Goal: Navigation & Orientation: Find specific page/section

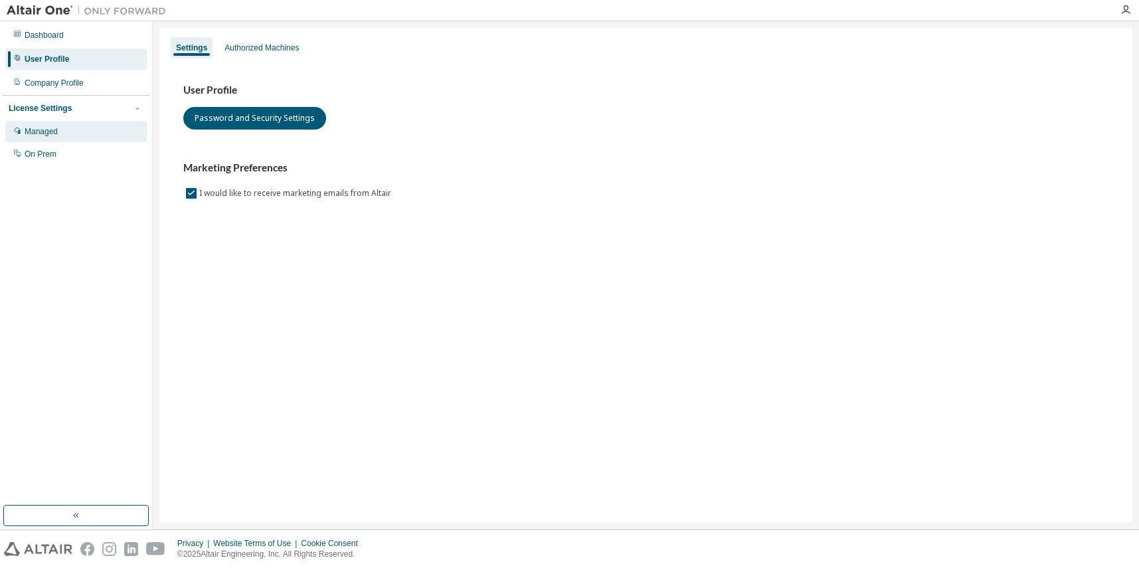
click at [63, 135] on div "Managed" at bounding box center [75, 131] width 141 height 21
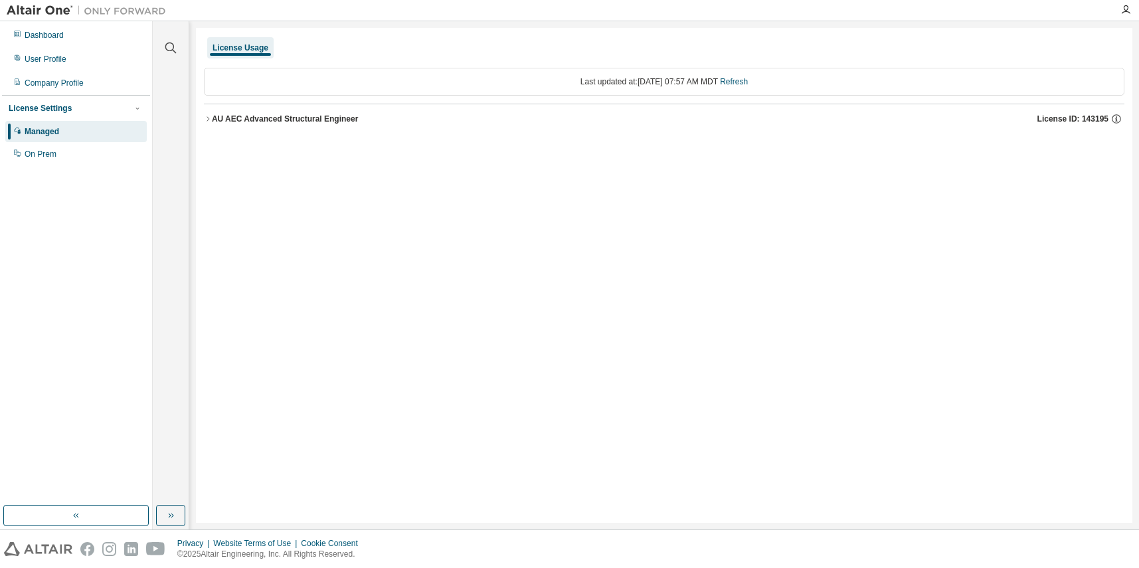
click at [209, 117] on icon "button" at bounding box center [208, 119] width 8 height 8
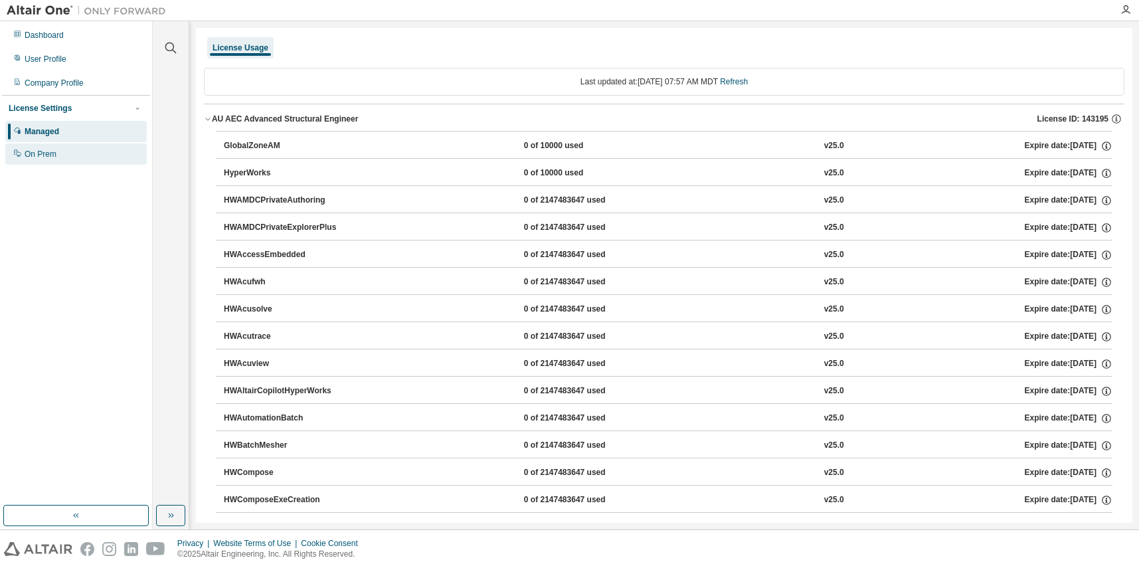
click at [41, 152] on div "On Prem" at bounding box center [41, 154] width 32 height 11
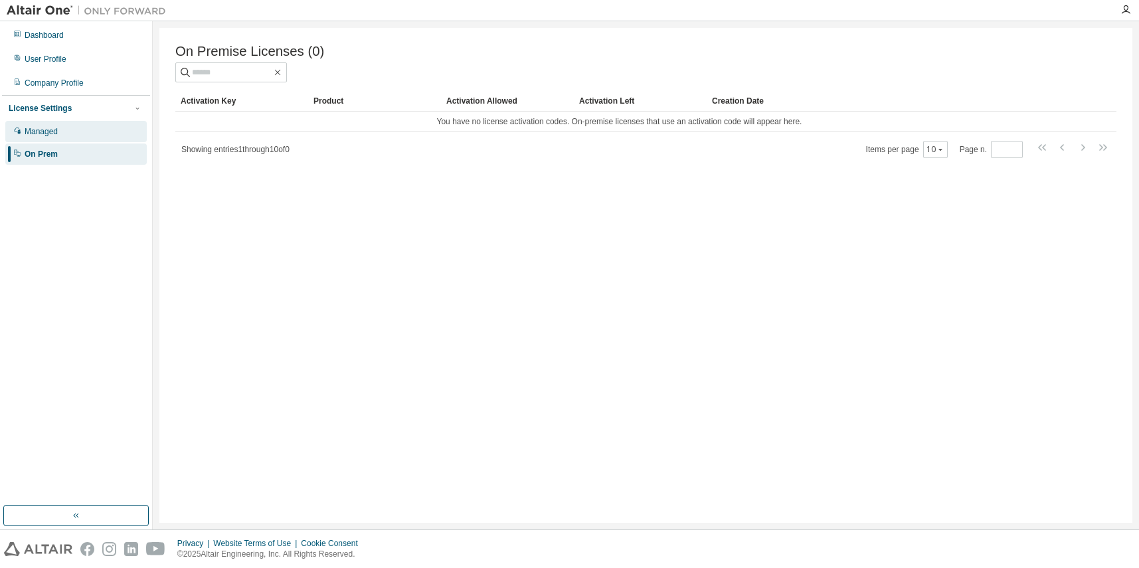
click at [48, 131] on div "Managed" at bounding box center [41, 131] width 33 height 11
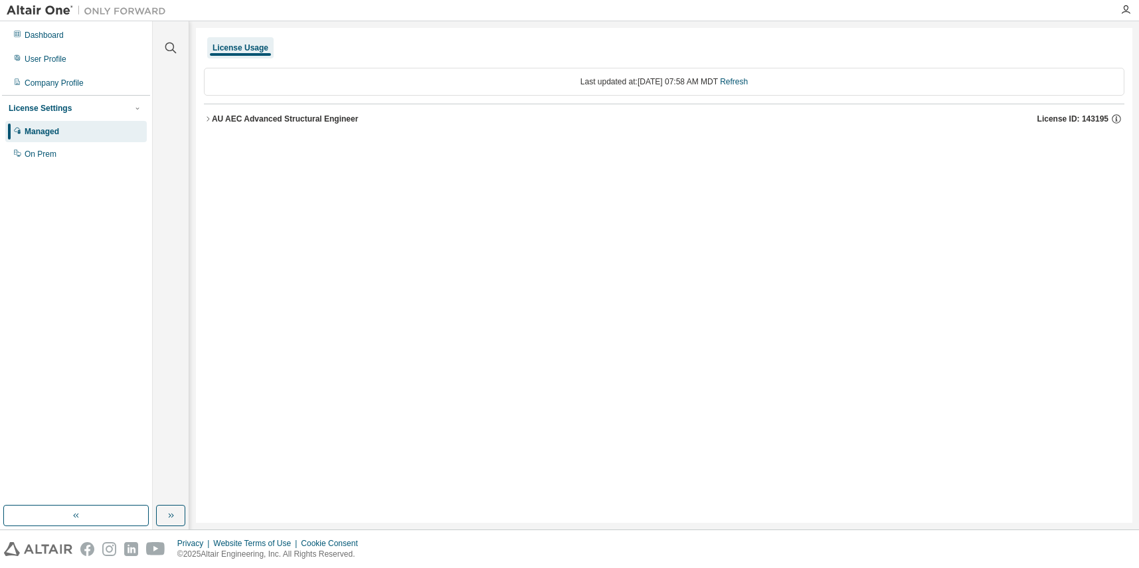
click at [255, 45] on div "License Usage" at bounding box center [241, 48] width 56 height 11
click at [60, 80] on div "Company Profile" at bounding box center [54, 83] width 59 height 11
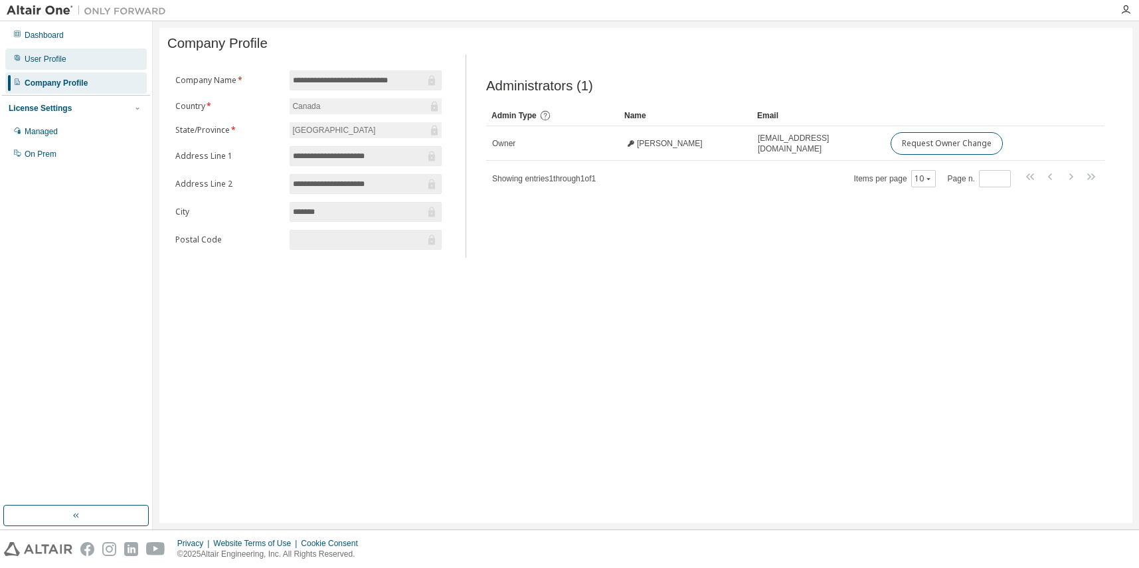
click at [65, 62] on div "User Profile" at bounding box center [75, 58] width 141 height 21
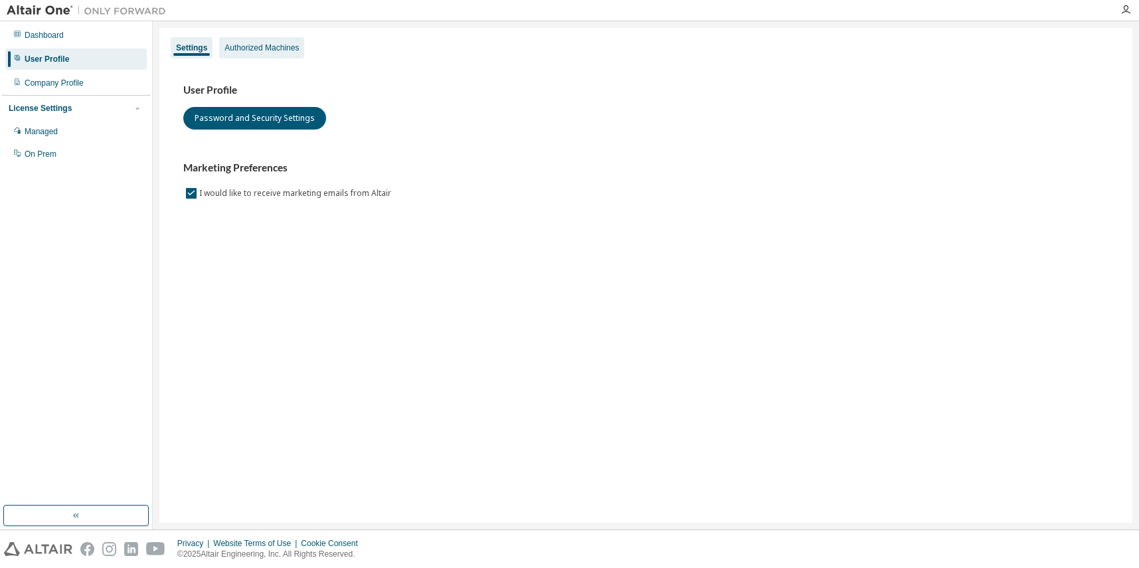
click at [234, 43] on div "Authorized Machines" at bounding box center [262, 48] width 74 height 11
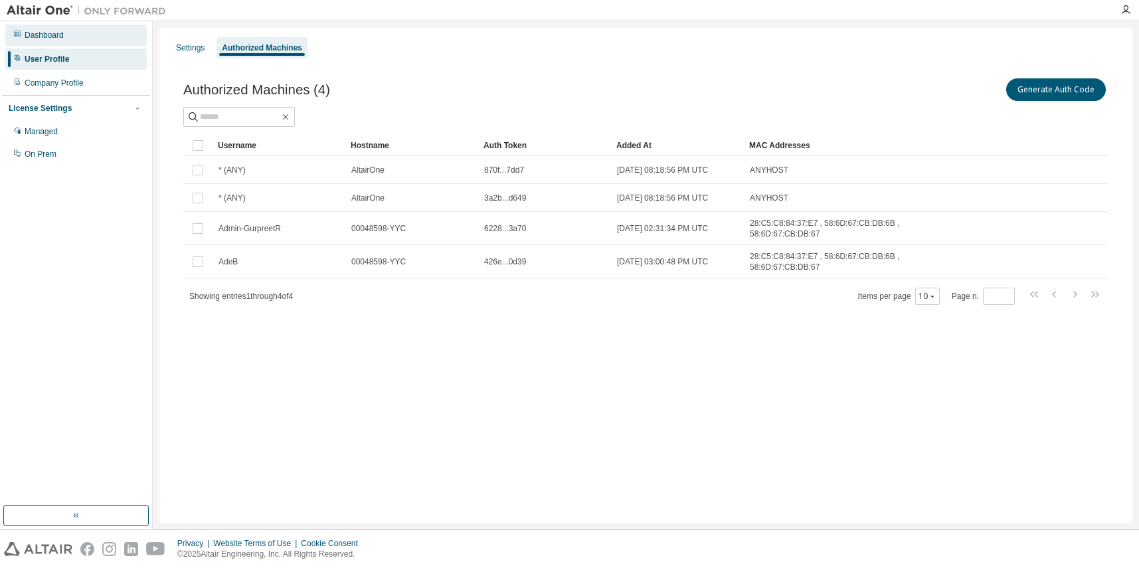
click at [60, 39] on div "Dashboard" at bounding box center [44, 35] width 39 height 11
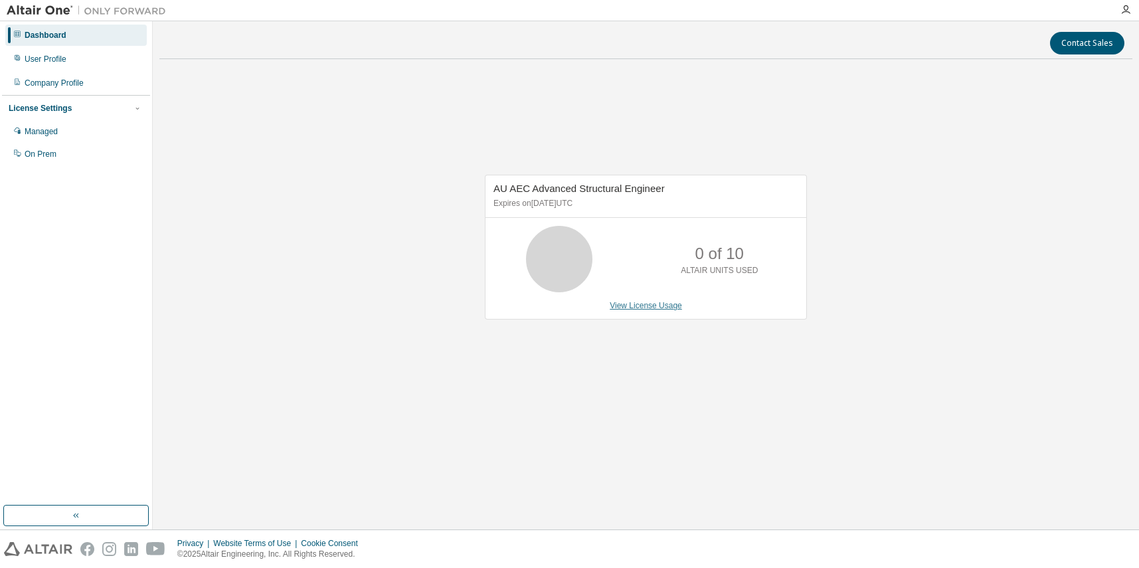
click at [642, 304] on link "View License Usage" at bounding box center [646, 305] width 72 height 9
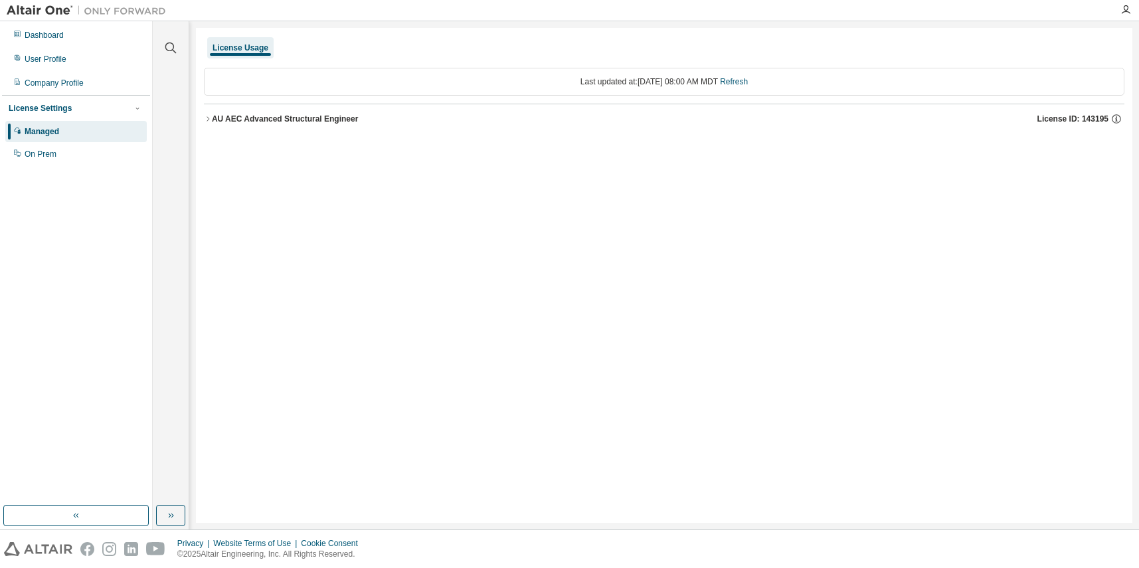
click at [222, 117] on div "AU AEC Advanced Structural Engineer" at bounding box center [285, 119] width 147 height 11
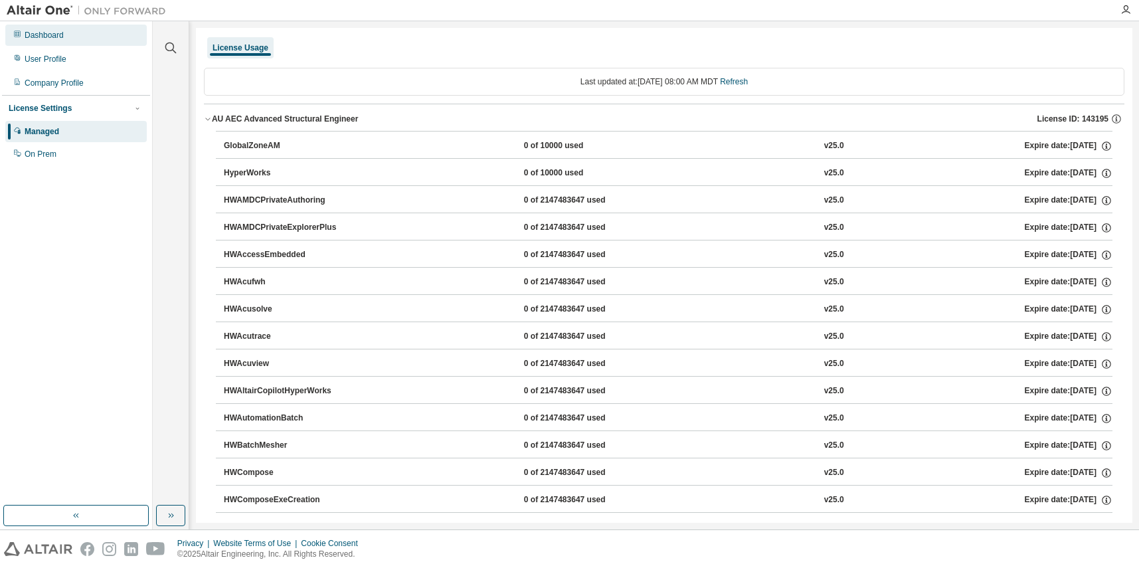
click at [58, 36] on div "Dashboard" at bounding box center [44, 35] width 39 height 11
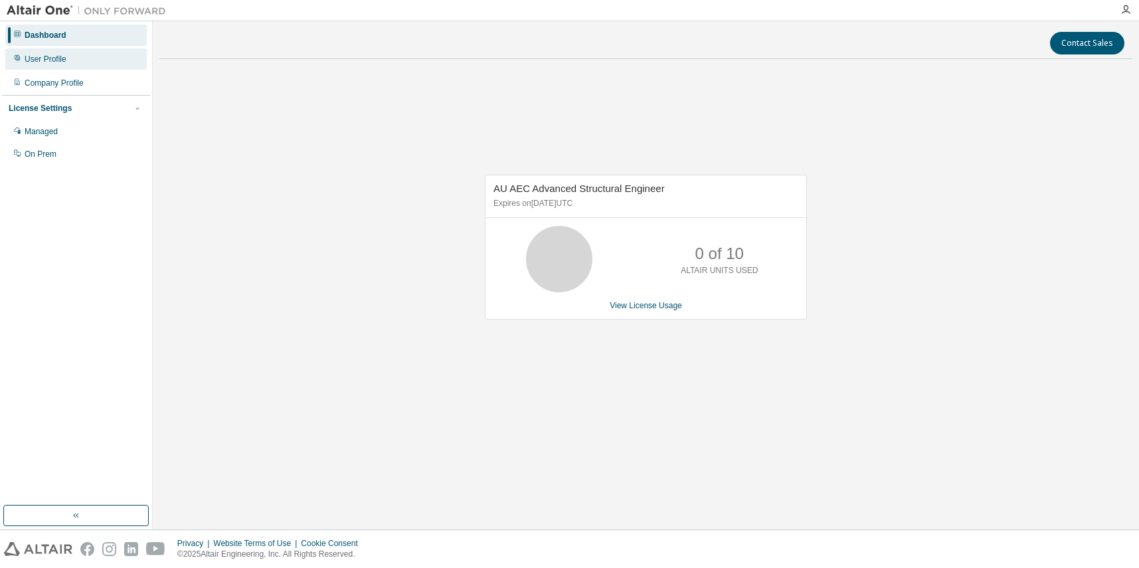
click at [57, 53] on div "User Profile" at bounding box center [75, 58] width 141 height 21
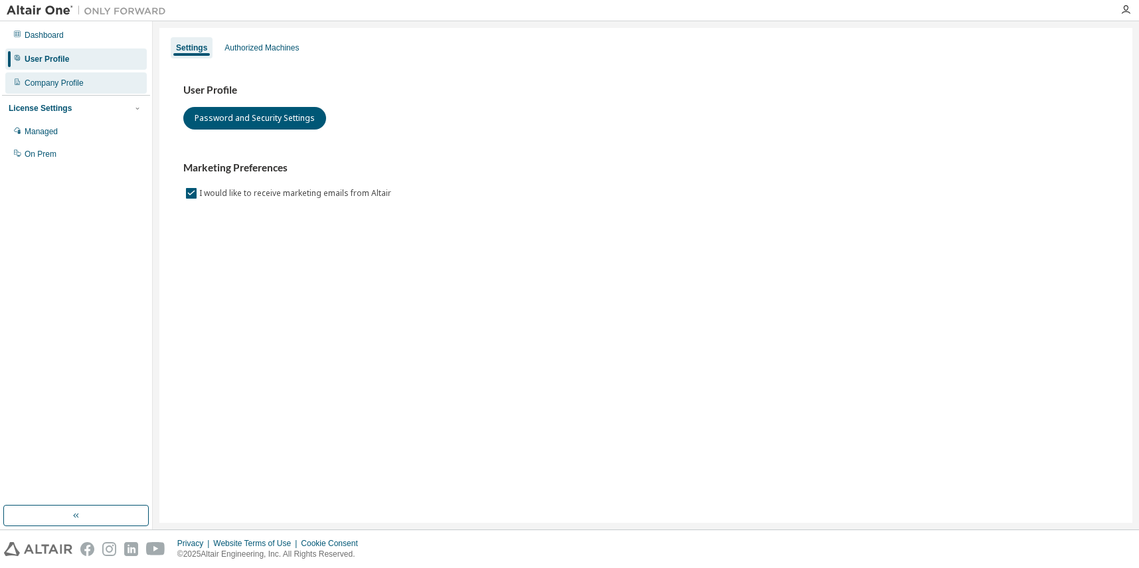
click at [53, 80] on div "Company Profile" at bounding box center [54, 83] width 59 height 11
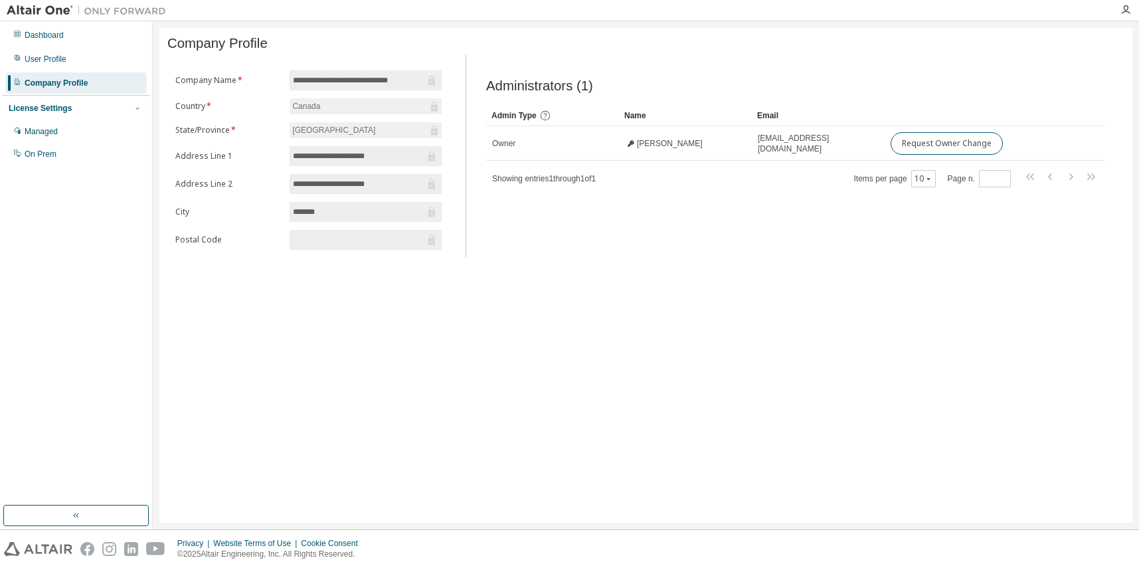
click at [138, 110] on icon "button" at bounding box center [137, 109] width 3 height 2
click at [138, 110] on icon "button" at bounding box center [138, 108] width 8 height 8
click at [1123, 7] on icon "button" at bounding box center [1126, 10] width 11 height 11
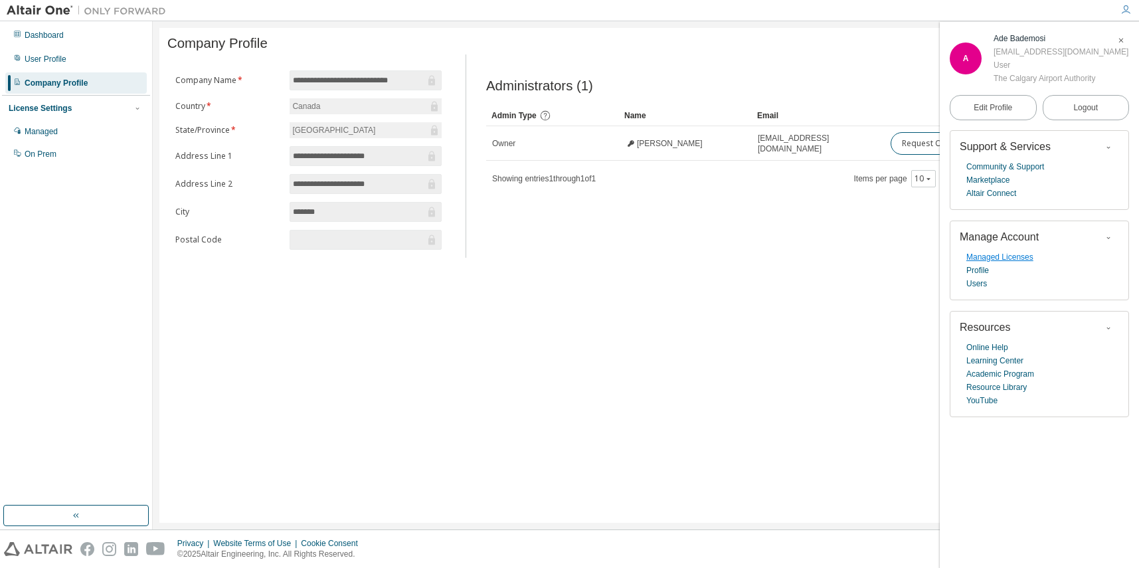
click at [998, 256] on link "Managed Licenses" at bounding box center [999, 256] width 67 height 13
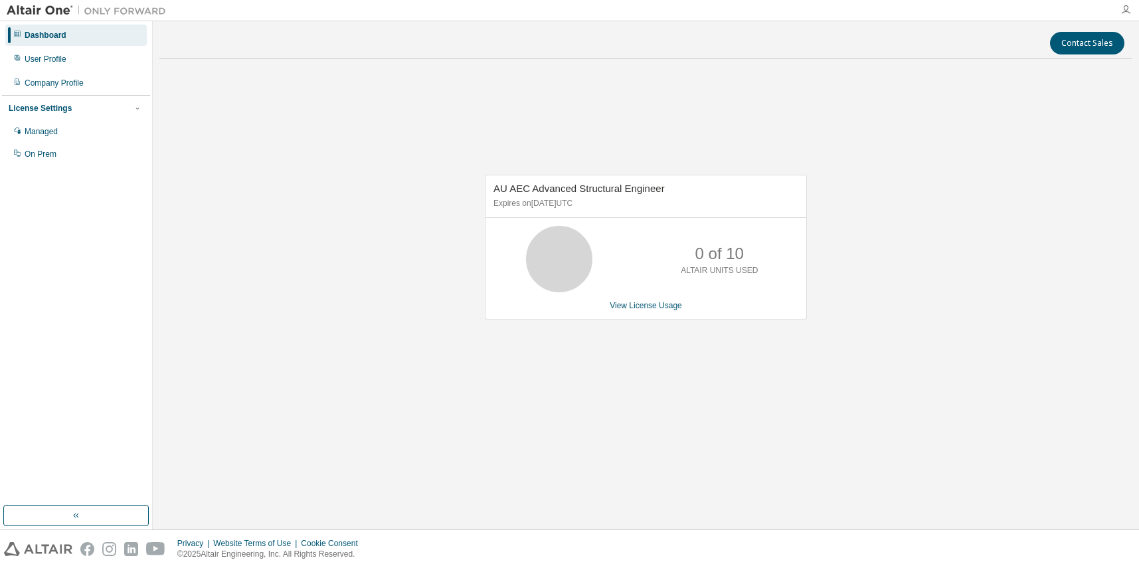
click at [1127, 10] on icon "button" at bounding box center [1126, 10] width 11 height 11
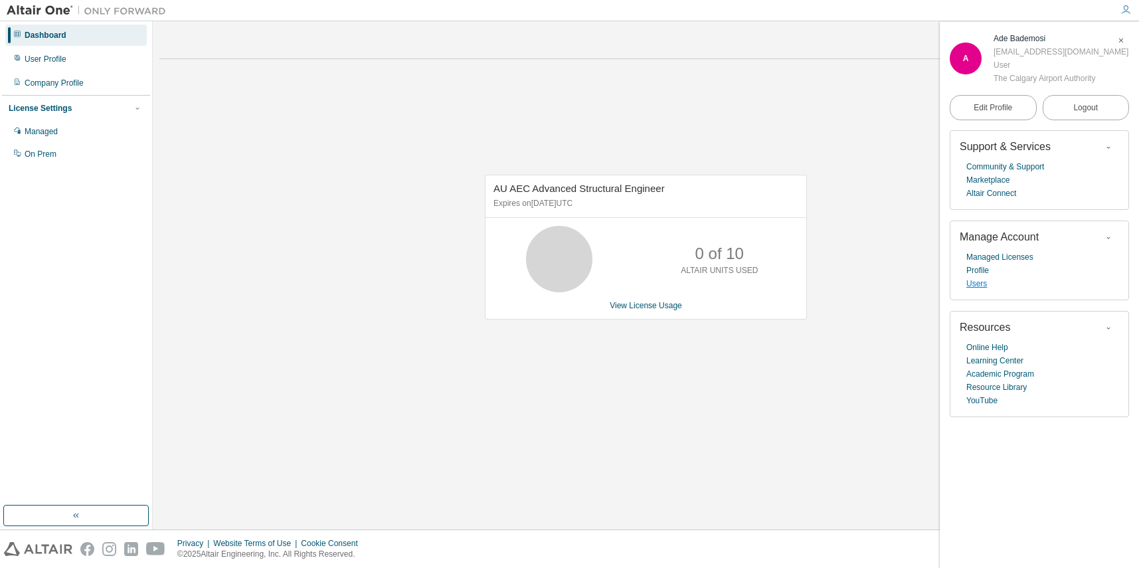
click at [980, 283] on link "Users" at bounding box center [976, 283] width 21 height 13
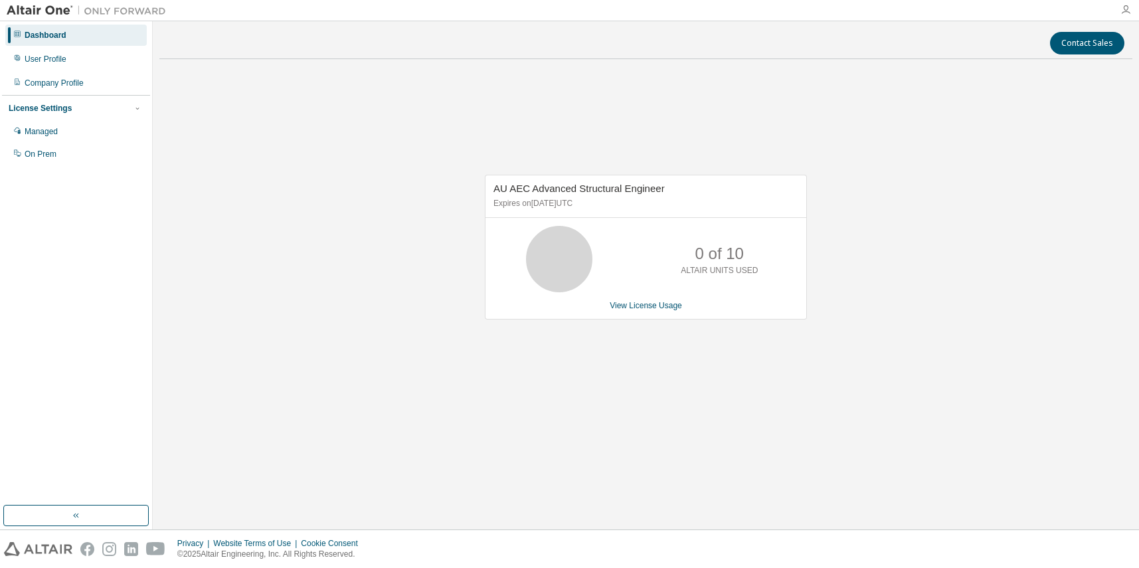
click at [1127, 11] on icon "button" at bounding box center [1126, 10] width 11 height 11
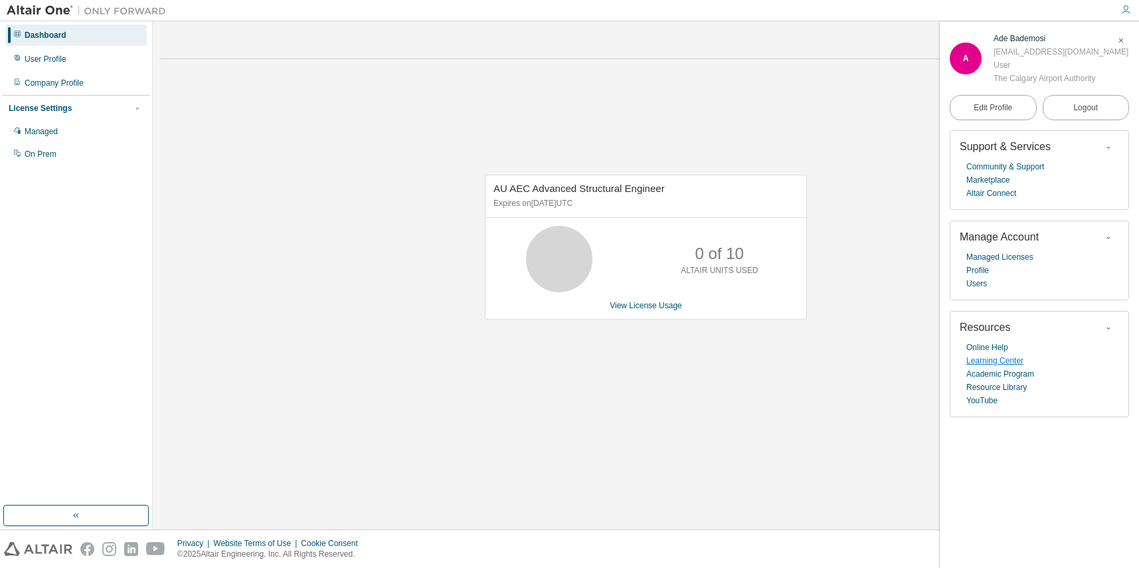
click at [1010, 360] on link "Learning Center" at bounding box center [994, 360] width 57 height 13
